Goal: Transaction & Acquisition: Purchase product/service

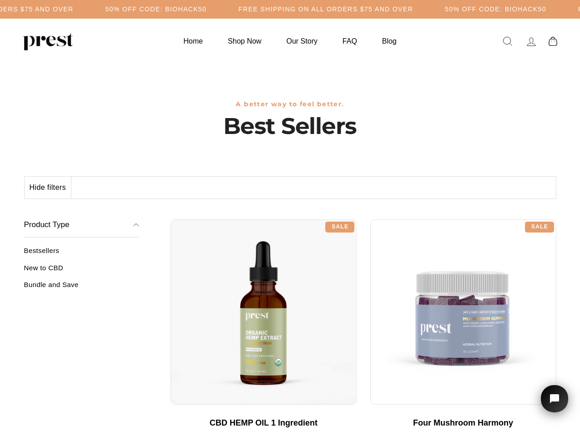
click at [290, 218] on div "**********" at bounding box center [364, 216] width 386 height 7
click at [206, 9] on h5 "50% OFF CODE: BIOHACK50" at bounding box center [155, 9] width 101 height 8
click at [48, 188] on button "Hide filters" at bounding box center [48, 188] width 47 height 22
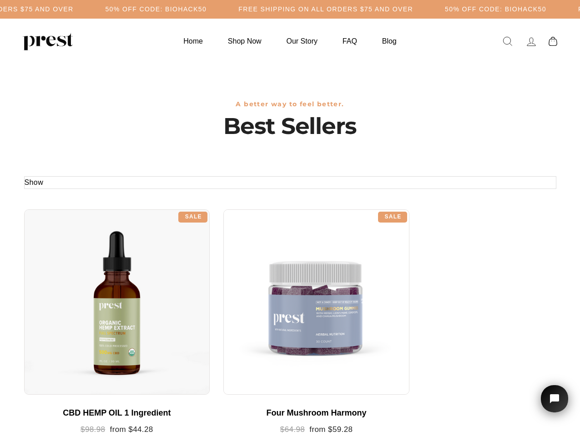
click at [81, 271] on div at bounding box center [117, 303] width 186 height 186
